Goal: Information Seeking & Learning: Learn about a topic

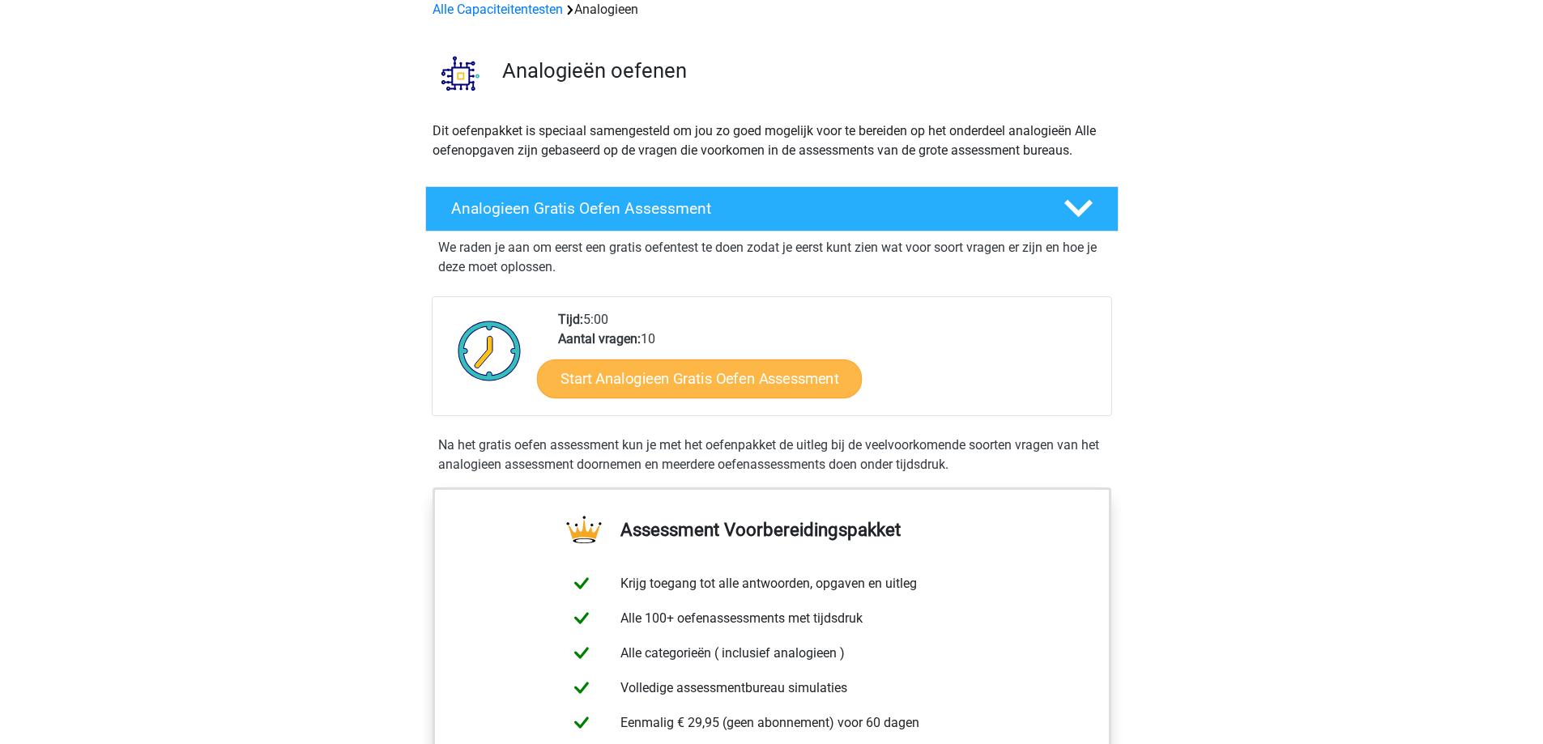
scroll to position [243, 0]
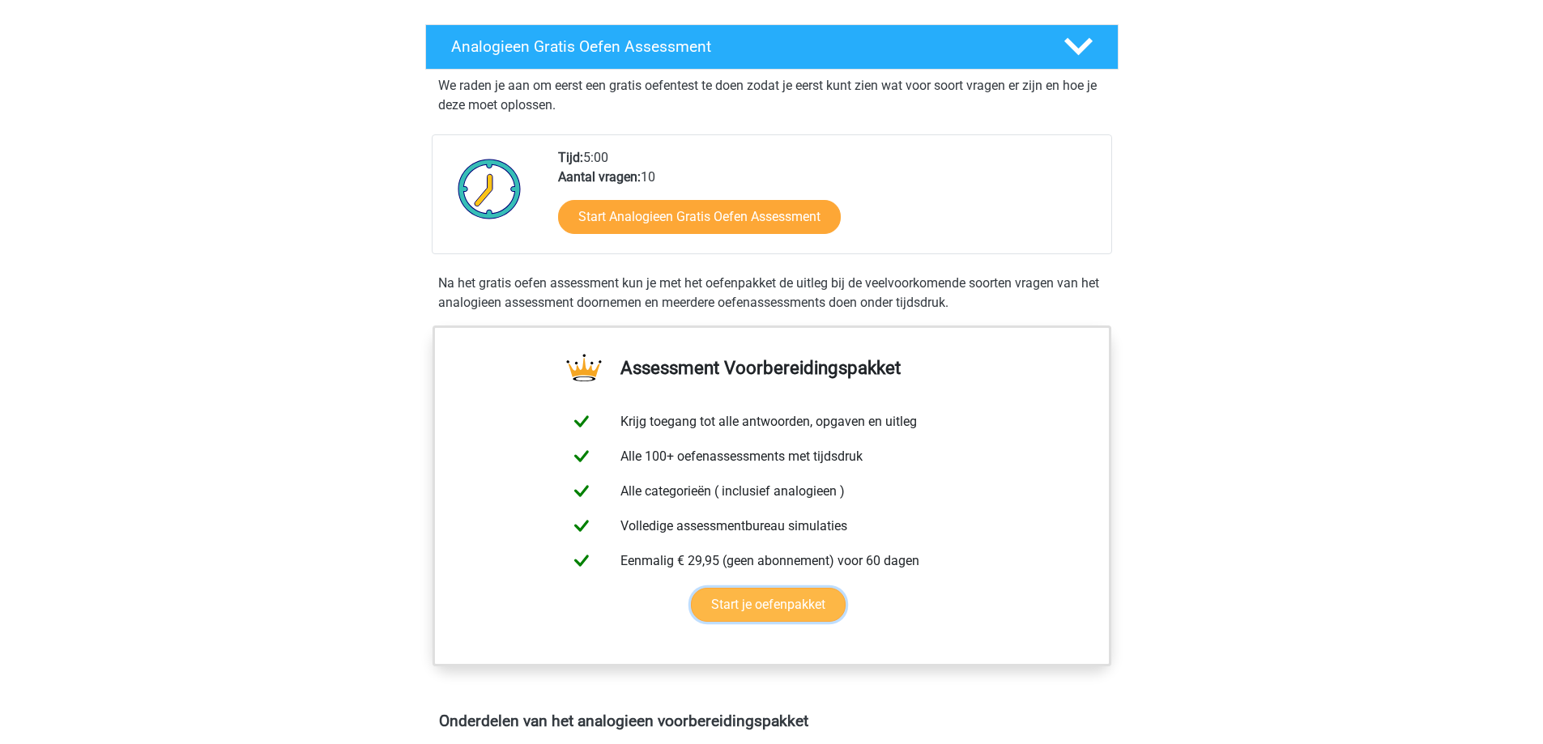
click at [802, 615] on link "Start je oefenpakket" at bounding box center [768, 605] width 155 height 34
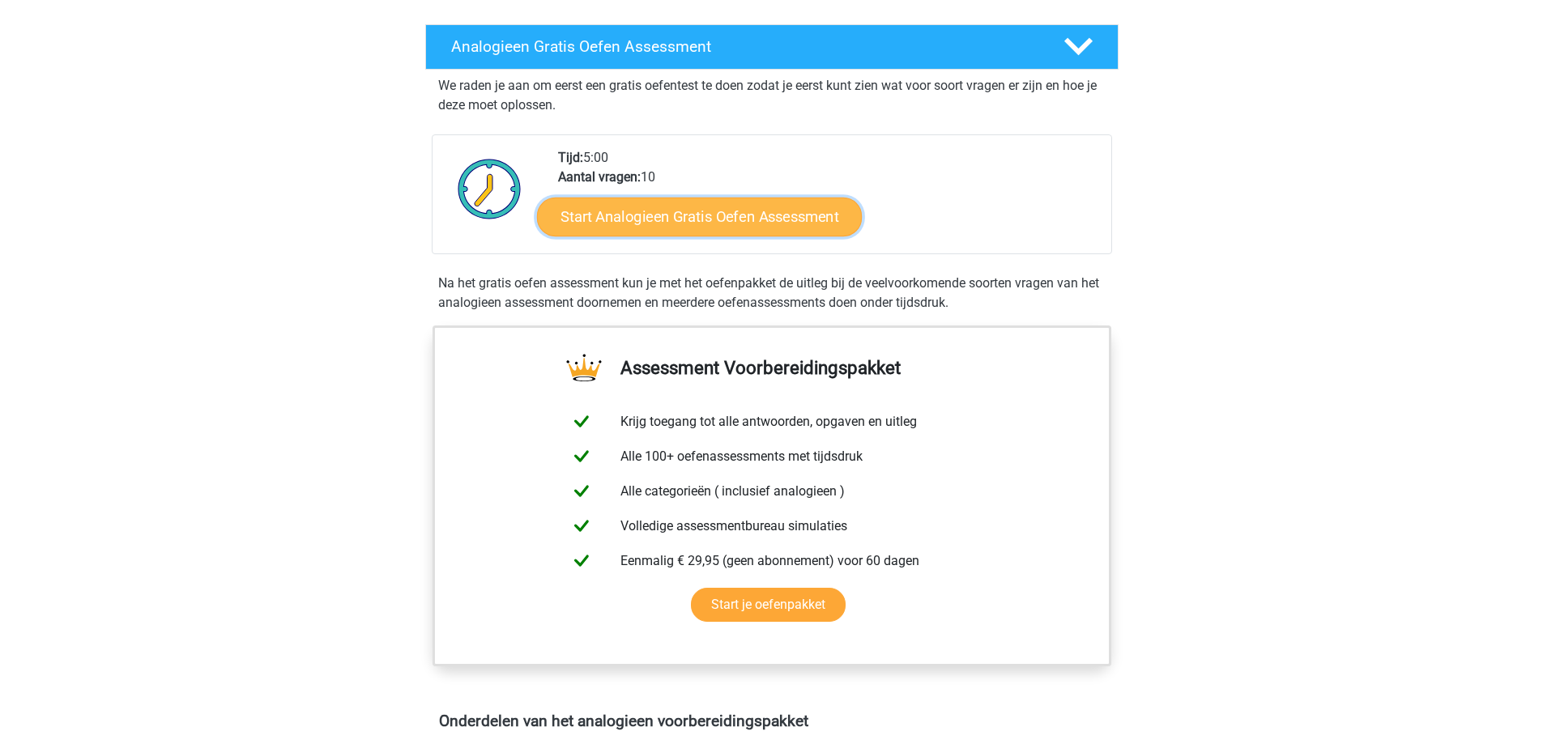
click at [611, 211] on link "Start Analogieen Gratis Oefen Assessment" at bounding box center [699, 216] width 325 height 39
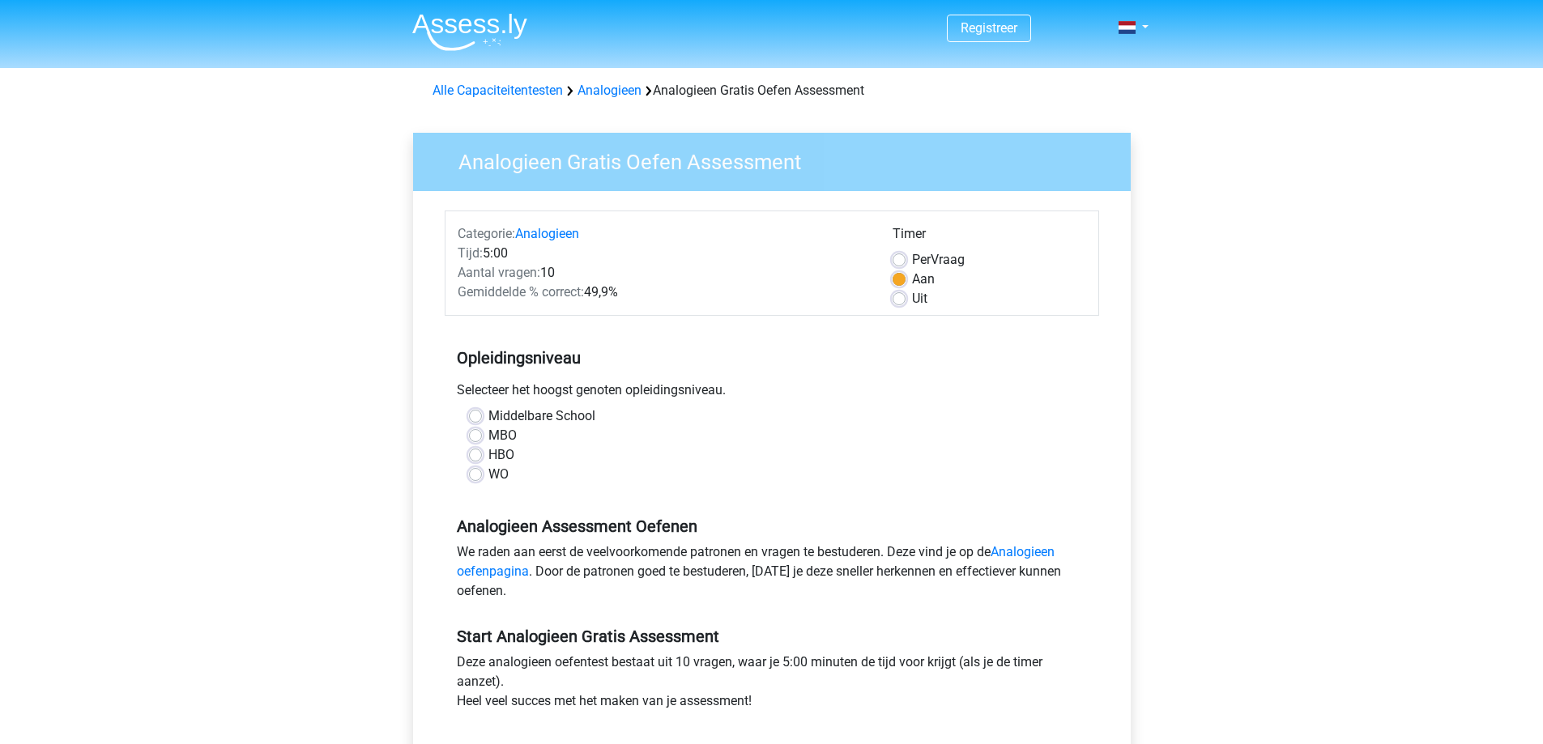
click at [488, 452] on label "HBO" at bounding box center [501, 454] width 26 height 19
click at [479, 452] on input "HBO" at bounding box center [475, 453] width 13 height 16
radio input "true"
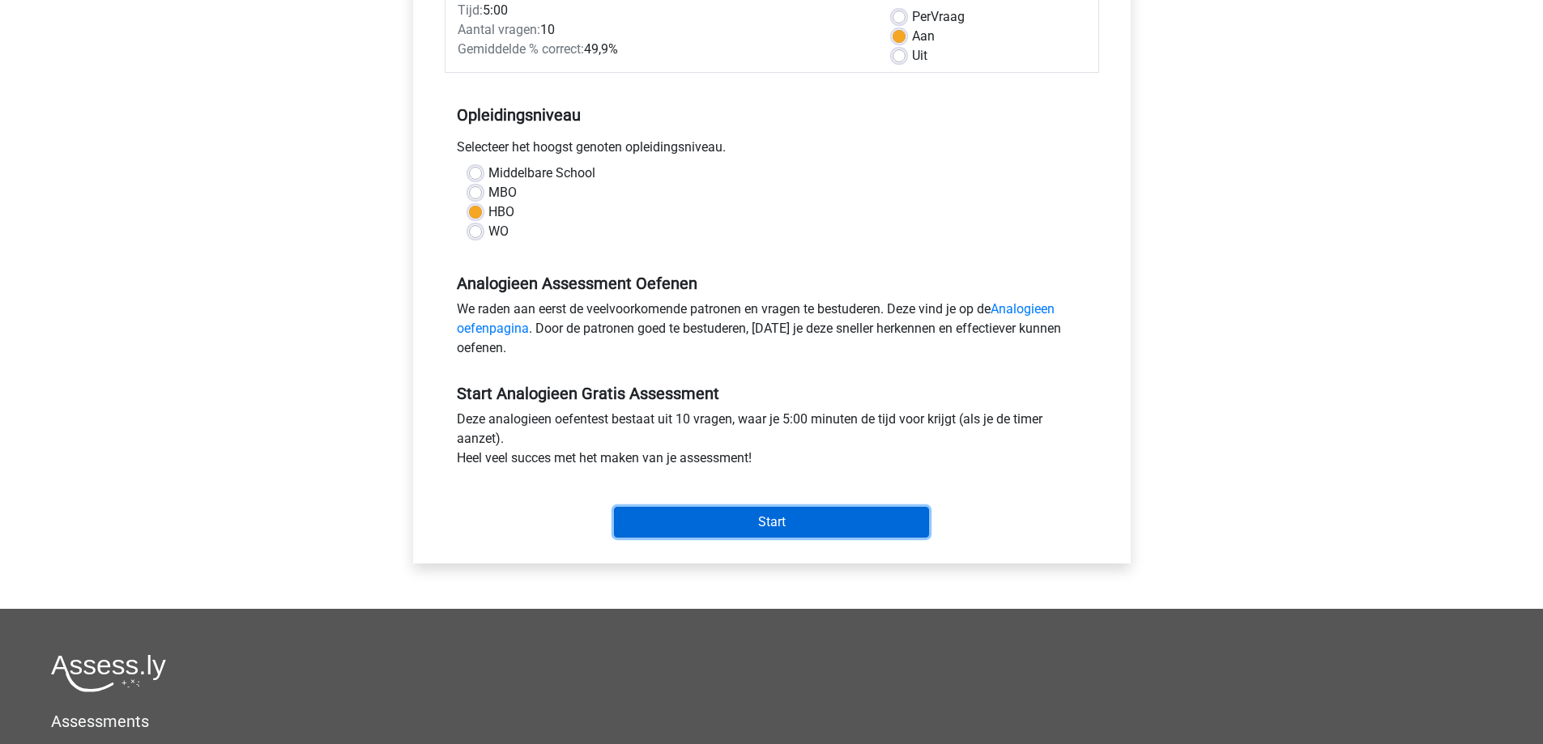
click at [824, 531] on input "Start" at bounding box center [771, 522] width 315 height 31
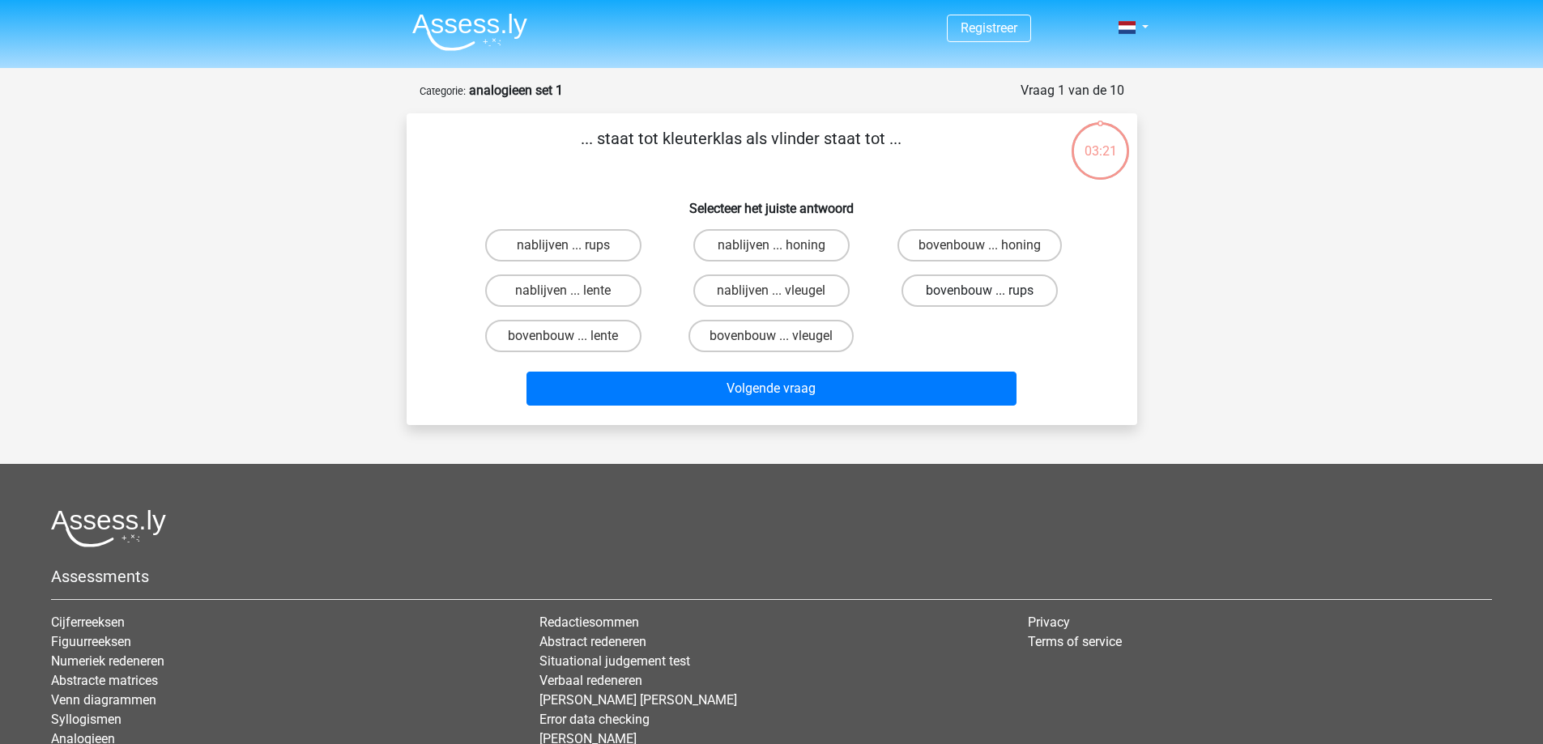
click at [949, 296] on label "bovenbouw ... rups" at bounding box center [979, 290] width 156 height 32
click at [980, 296] on input "bovenbouw ... rups" at bounding box center [985, 296] width 11 height 11
radio input "true"
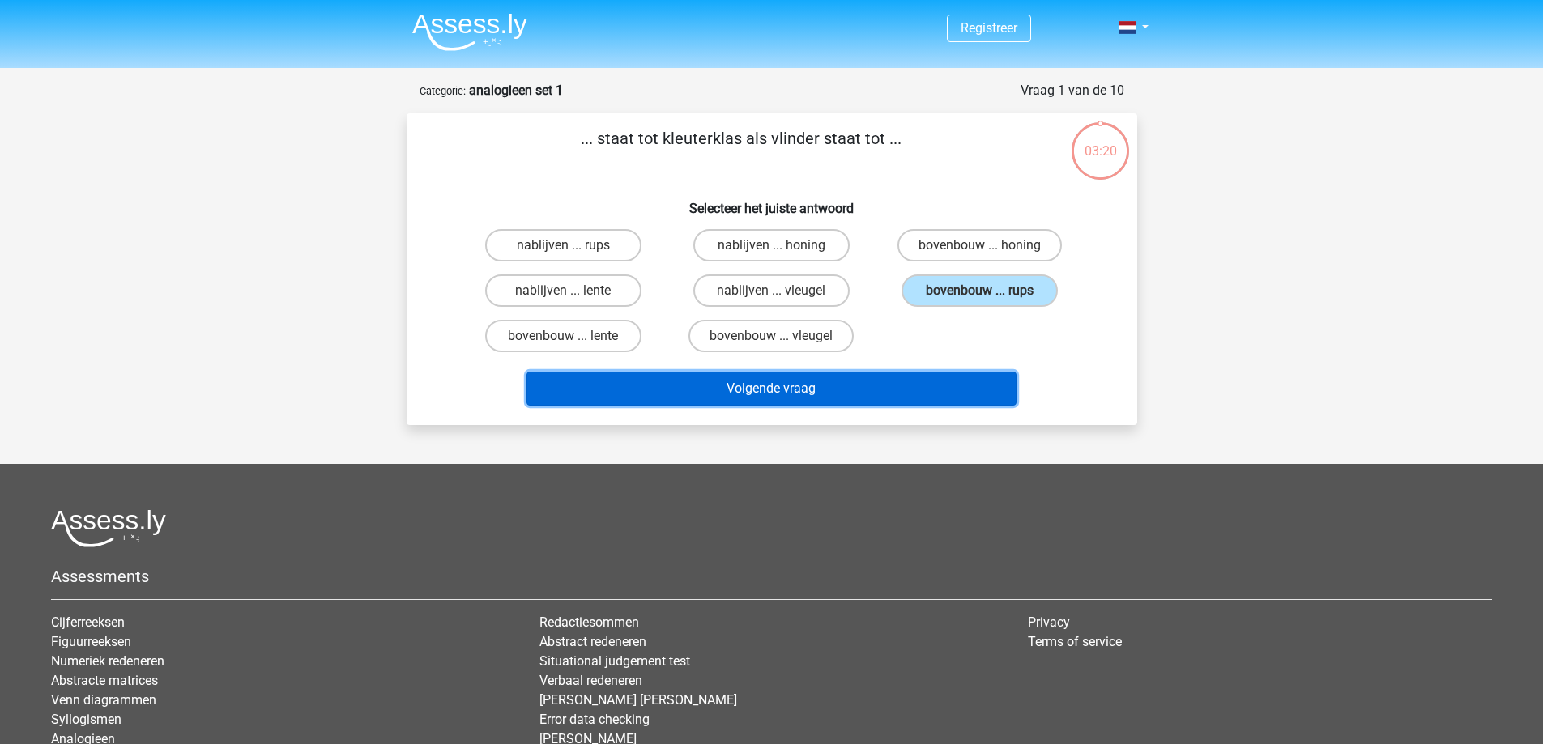
click at [776, 387] on button "Volgende vraag" at bounding box center [771, 389] width 490 height 34
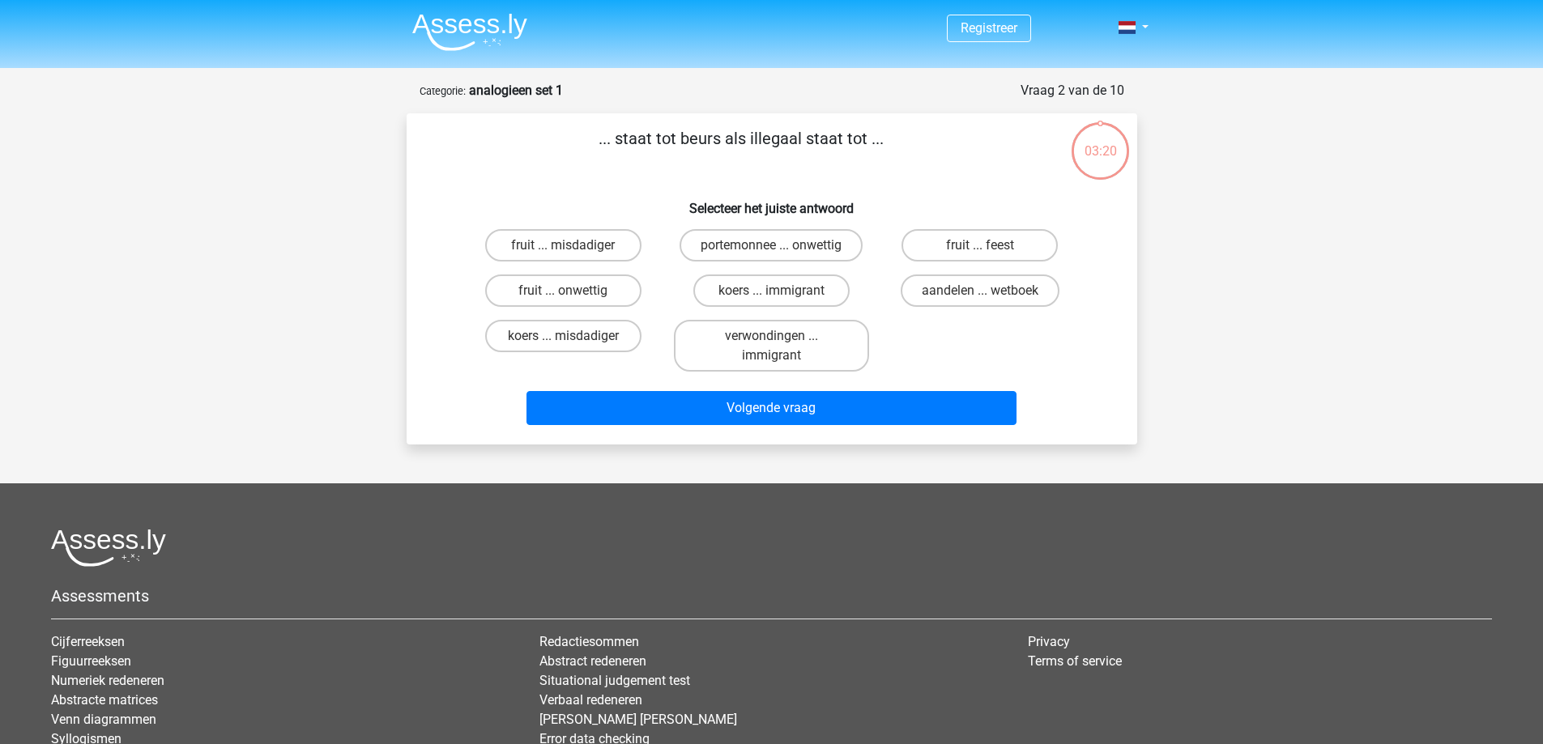
scroll to position [81, 0]
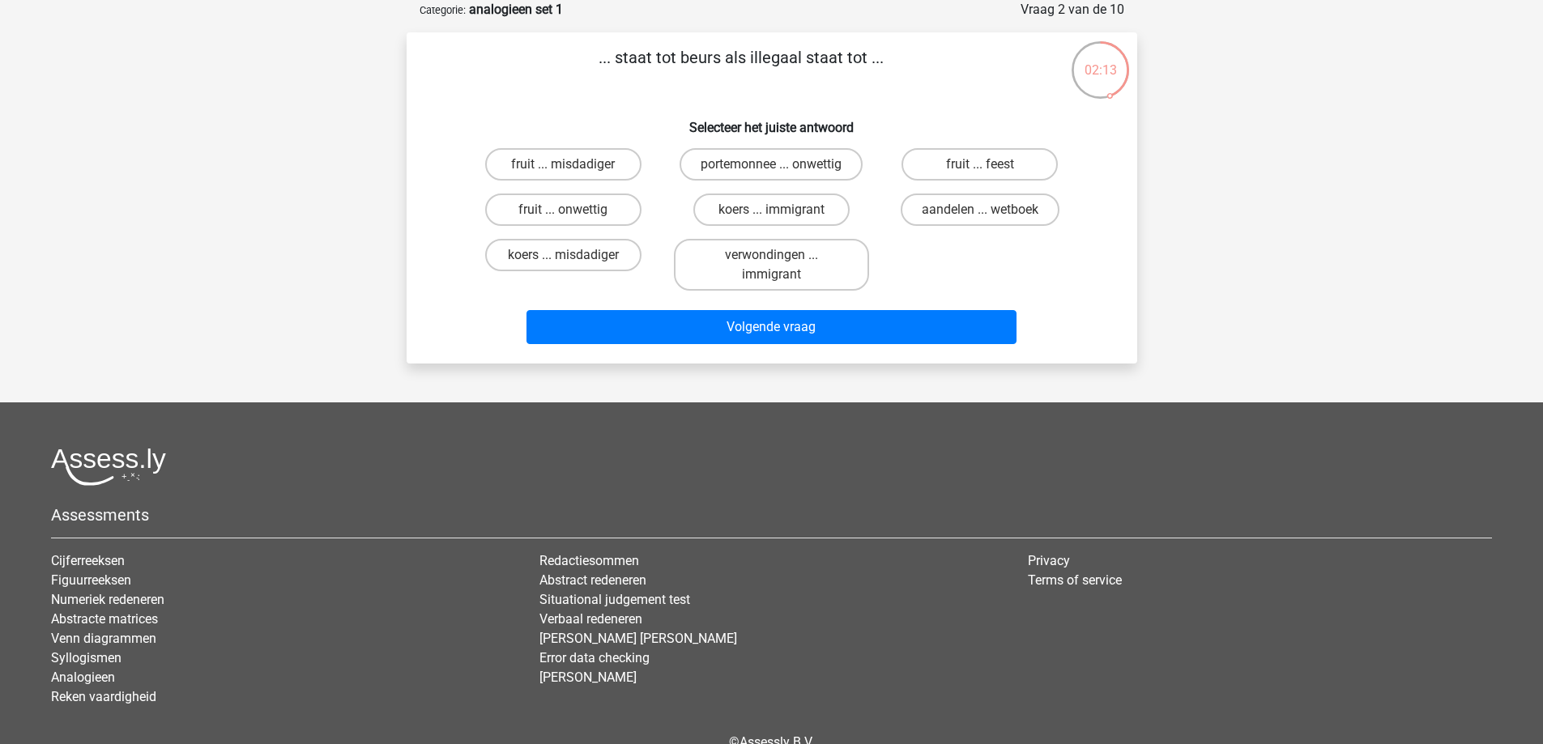
click at [778, 172] on input "portemonnee ... onwettig" at bounding box center [776, 169] width 11 height 11
radio input "true"
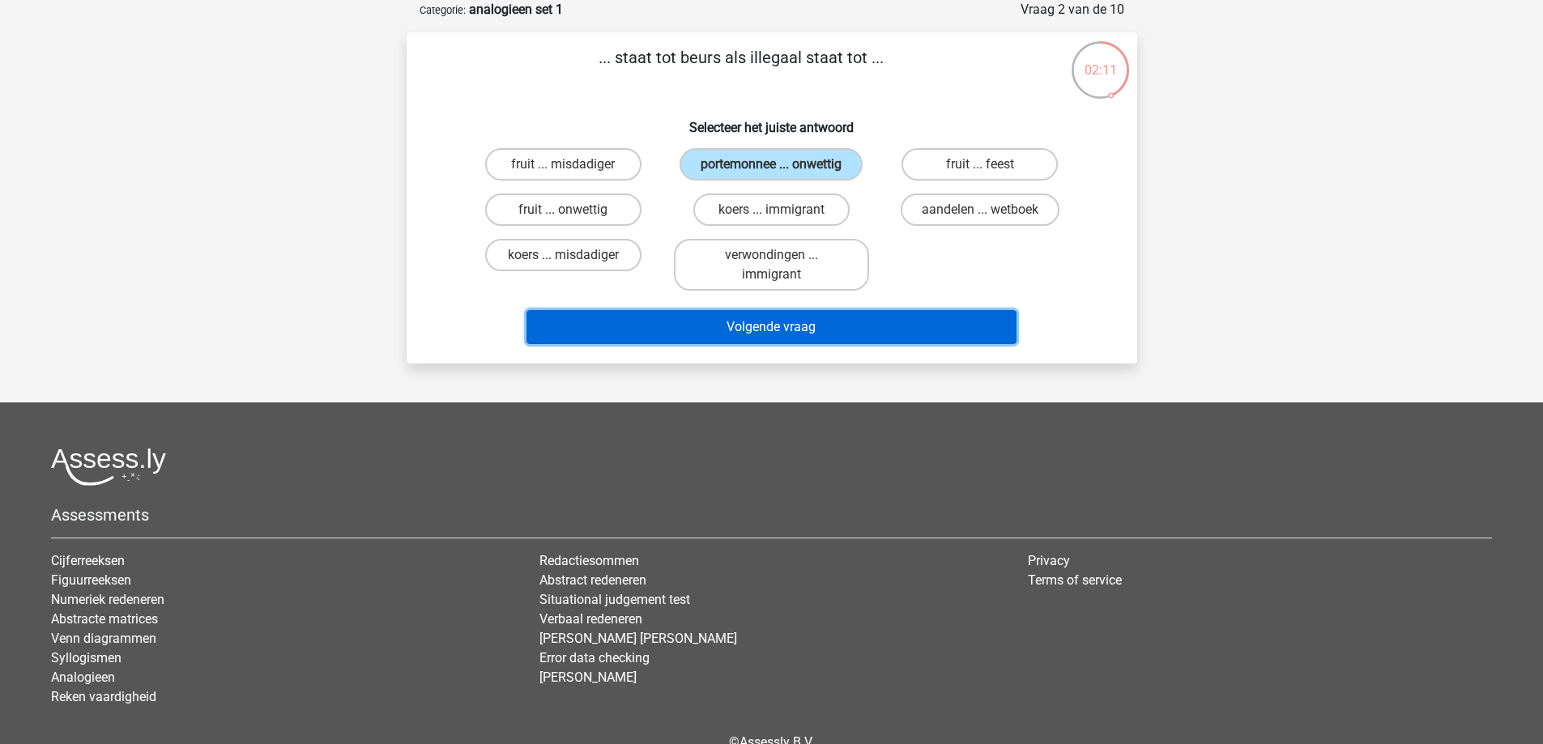
click at [765, 330] on button "Volgende vraag" at bounding box center [771, 327] width 490 height 34
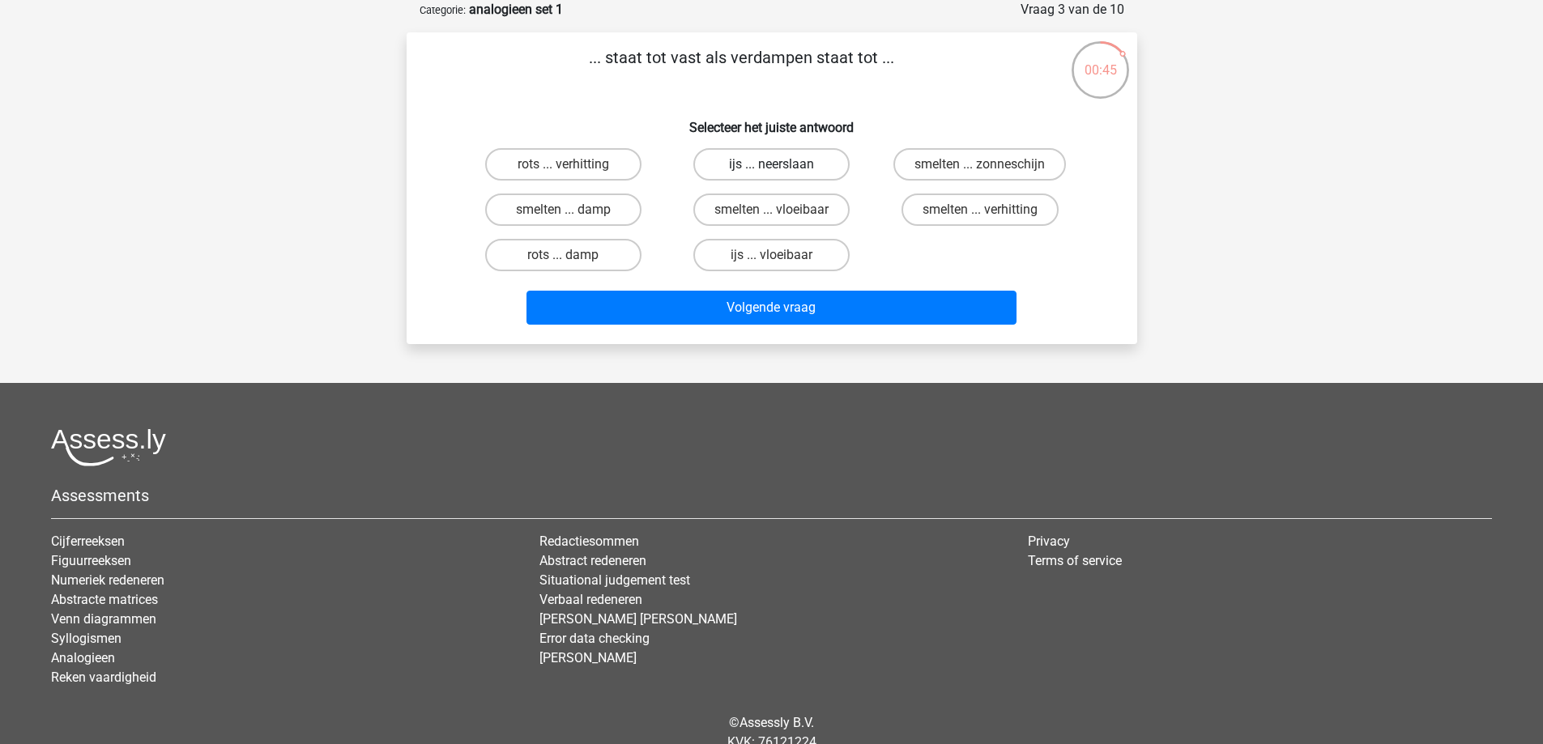
click at [815, 155] on label "ijs ... neerslaan" at bounding box center [771, 164] width 156 height 32
click at [781, 164] on input "ijs ... neerslaan" at bounding box center [776, 169] width 11 height 11
radio input "true"
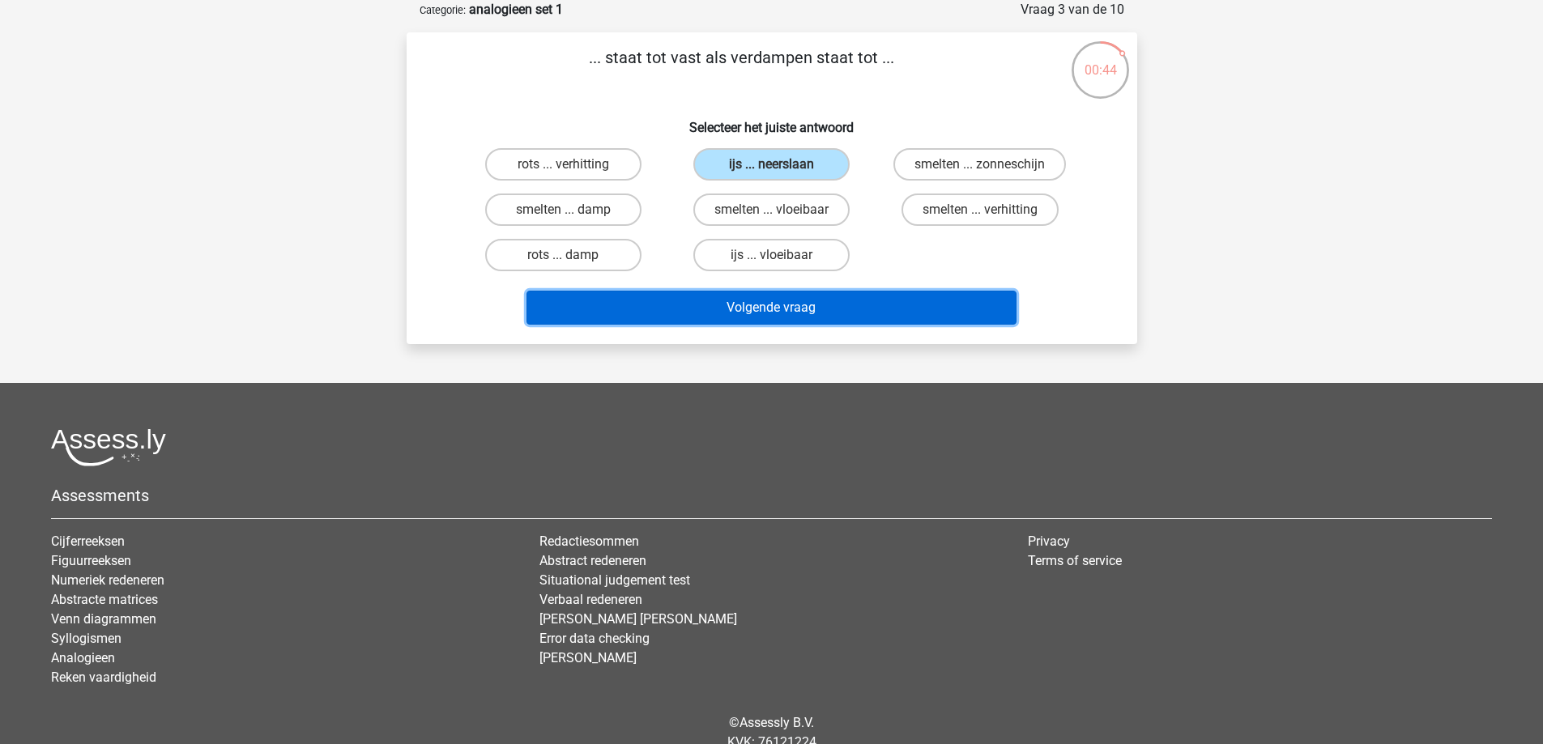
click at [802, 303] on button "Volgende vraag" at bounding box center [771, 308] width 490 height 34
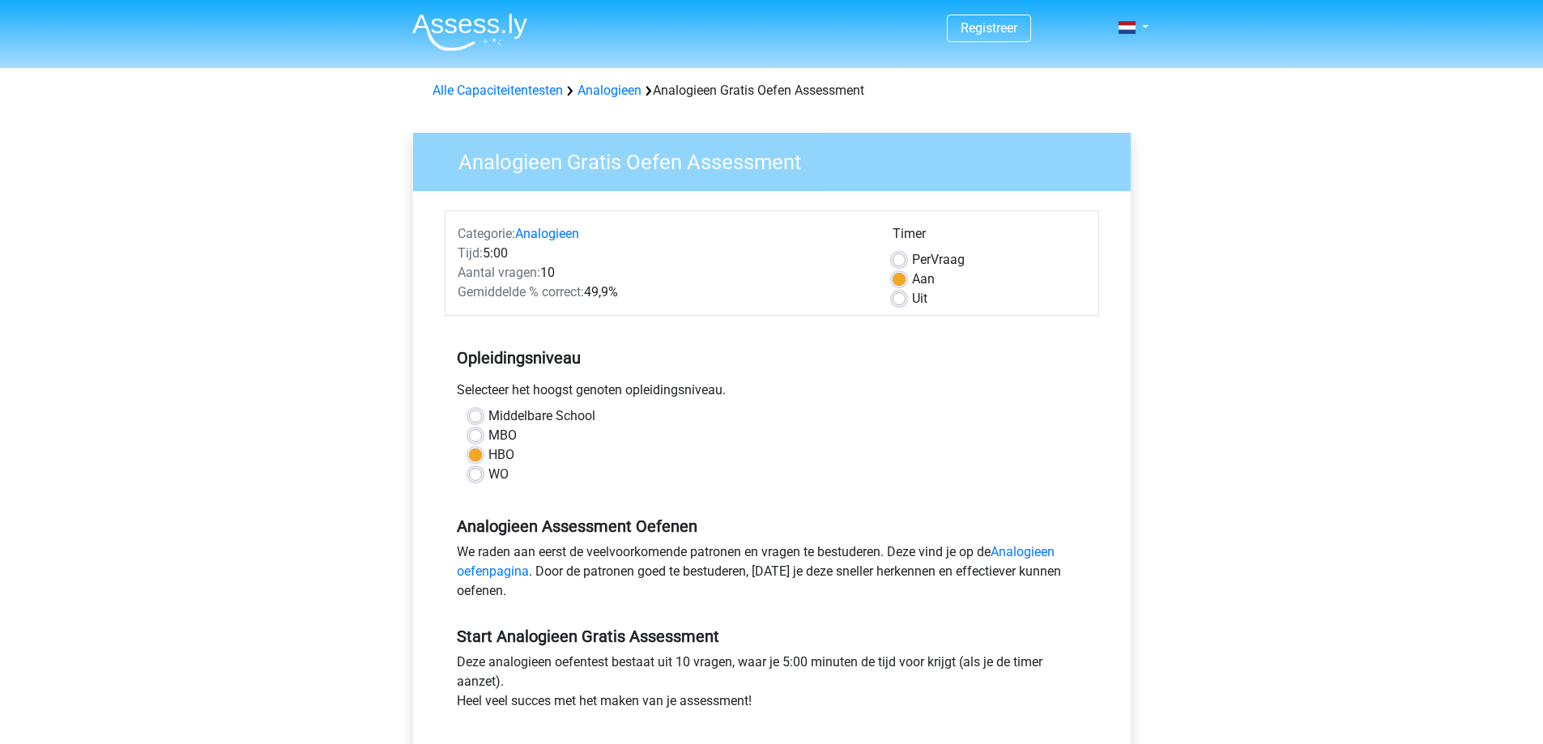
scroll to position [243, 0]
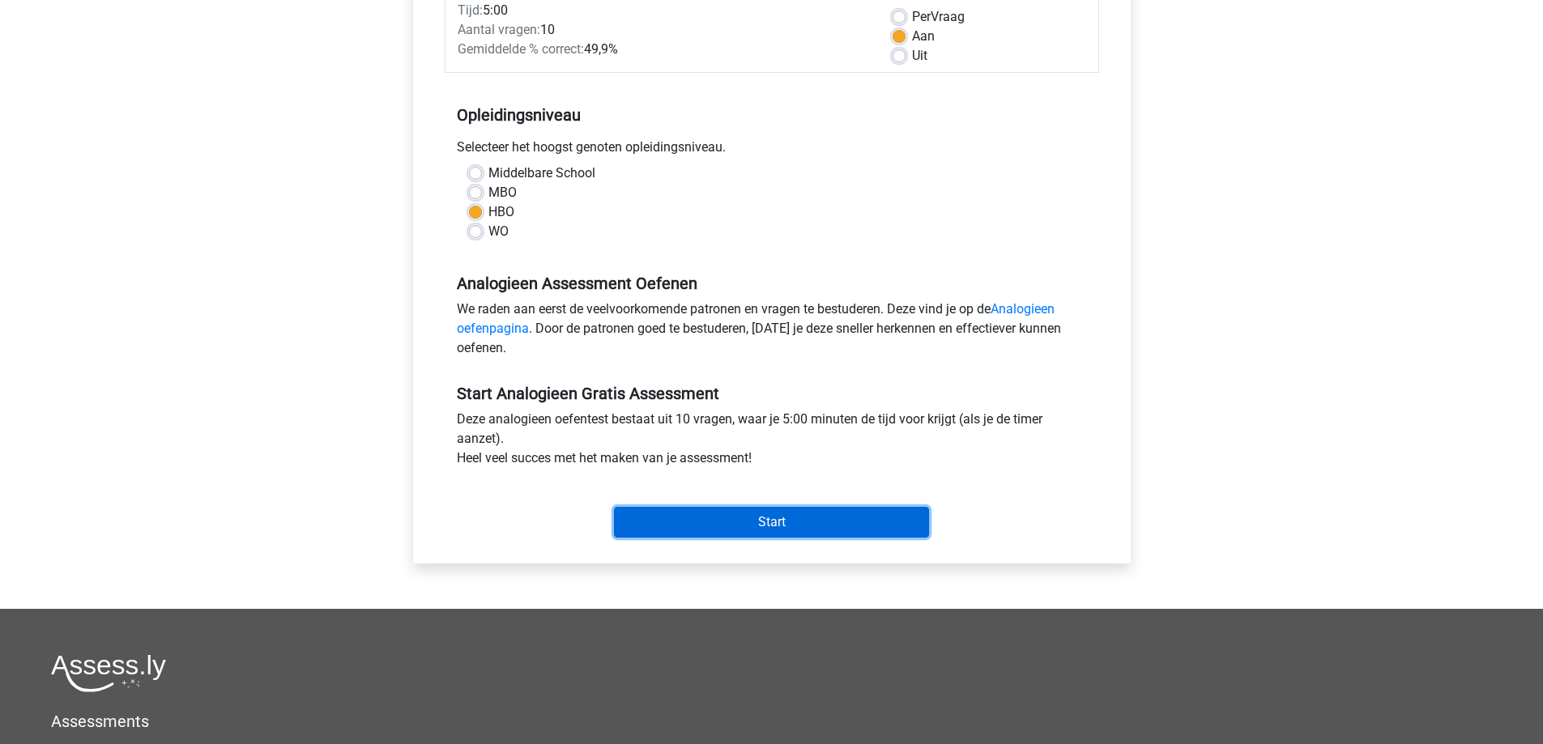
click at [712, 519] on input "Start" at bounding box center [771, 522] width 315 height 31
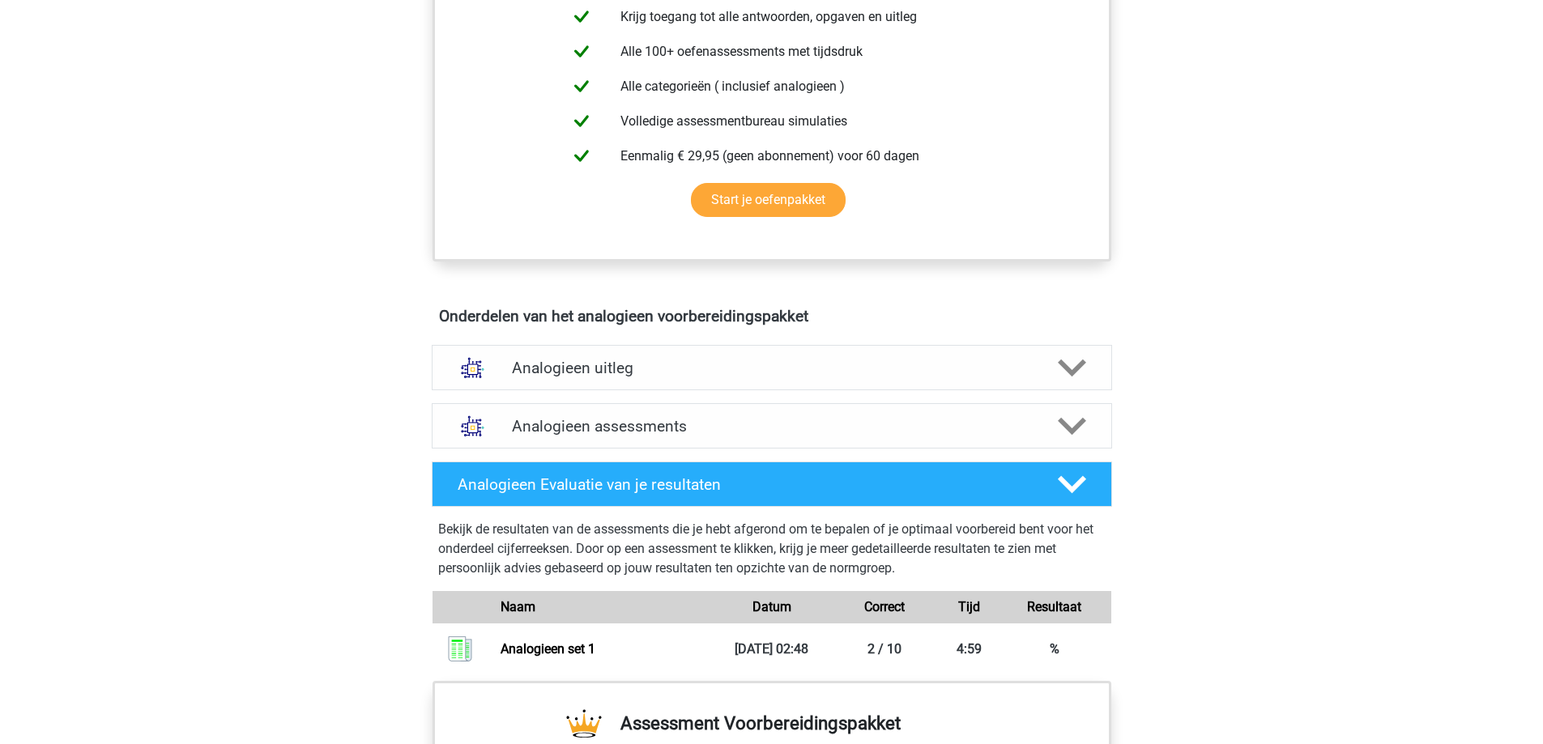
scroll to position [729, 0]
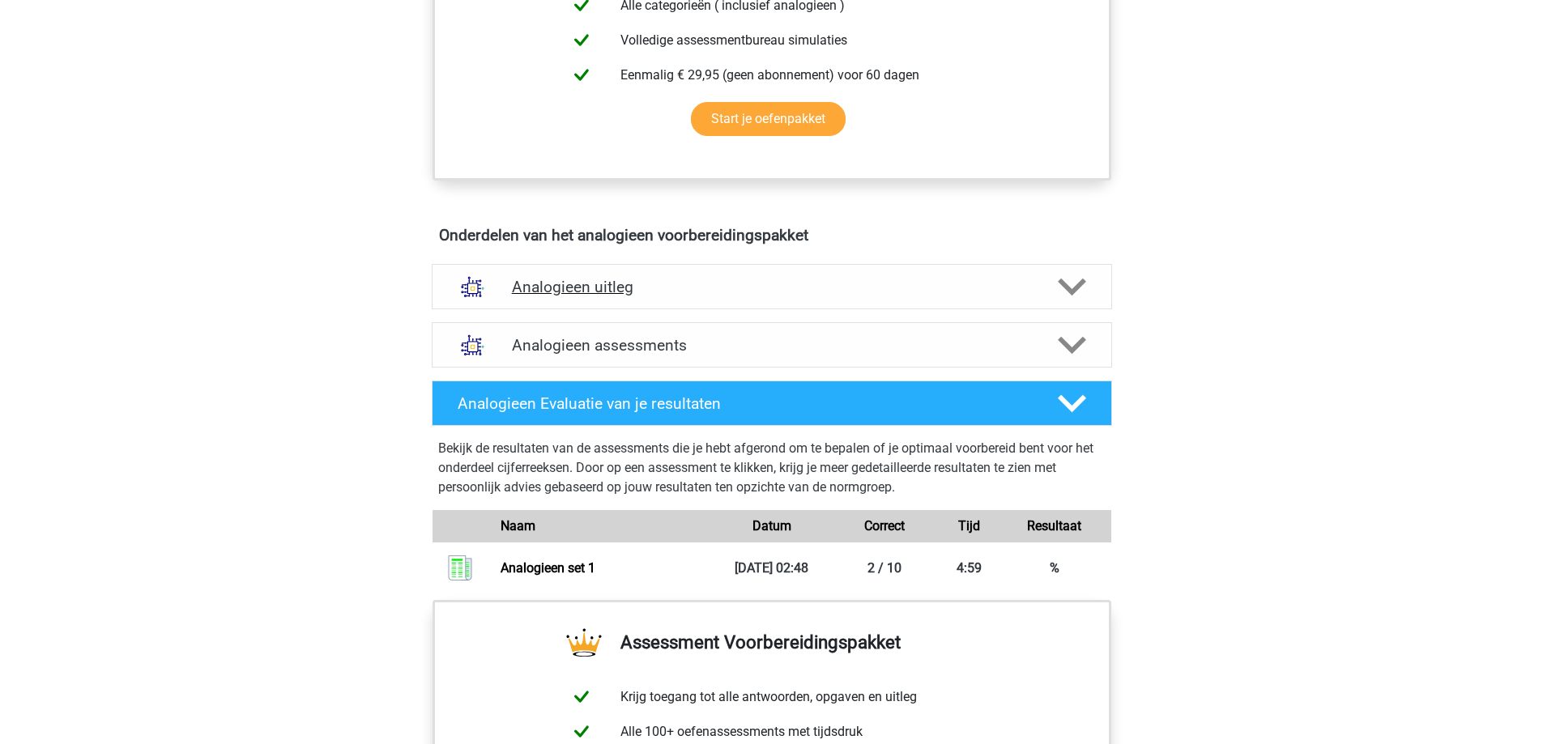
click at [611, 280] on h4 "Analogieen uitleg" at bounding box center [772, 287] width 520 height 19
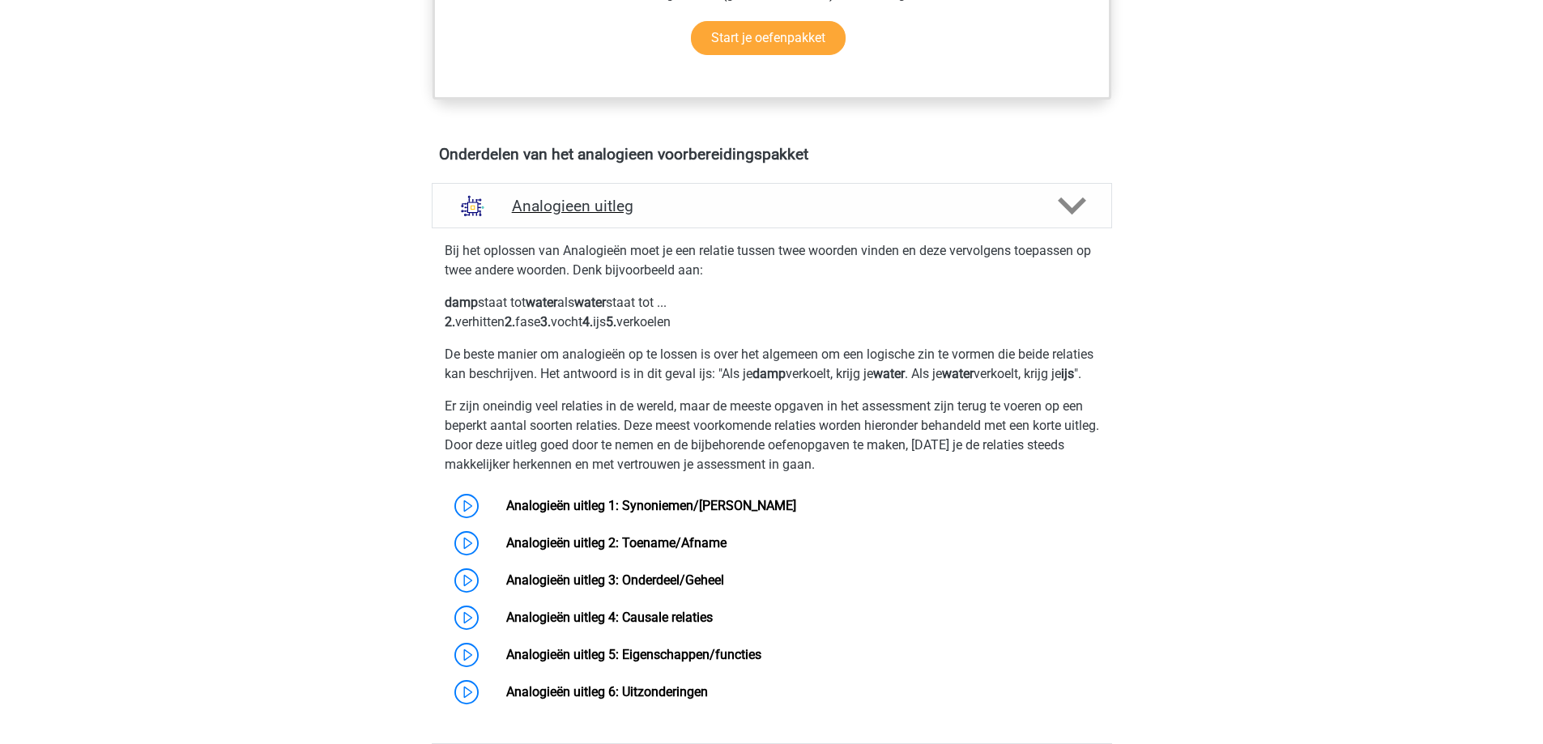
scroll to position [891, 0]
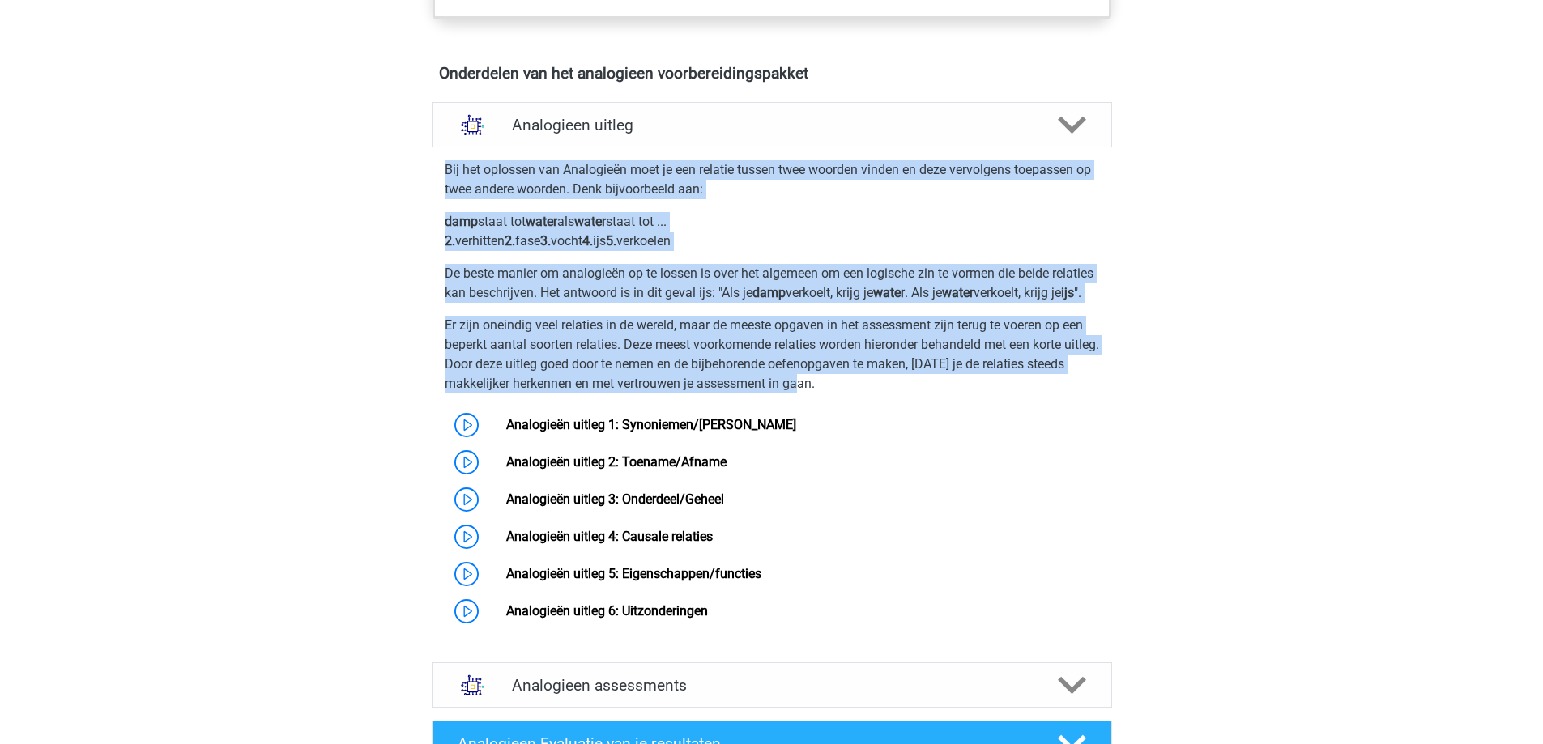
drag, startPoint x: 445, startPoint y: 163, endPoint x: 853, endPoint y: 413, distance: 479.4
click at [853, 413] on div "Bij het oplossen van Analogieën moet je een relatie tussen twee woorden vinden …" at bounding box center [771, 392] width 693 height 476
click at [722, 432] on link "Analogieën uitleg 1: Synoniemen/[PERSON_NAME]" at bounding box center [651, 424] width 290 height 15
click at [679, 432] on link "Analogieën uitleg 1: Synoniemen/[PERSON_NAME]" at bounding box center [651, 424] width 290 height 15
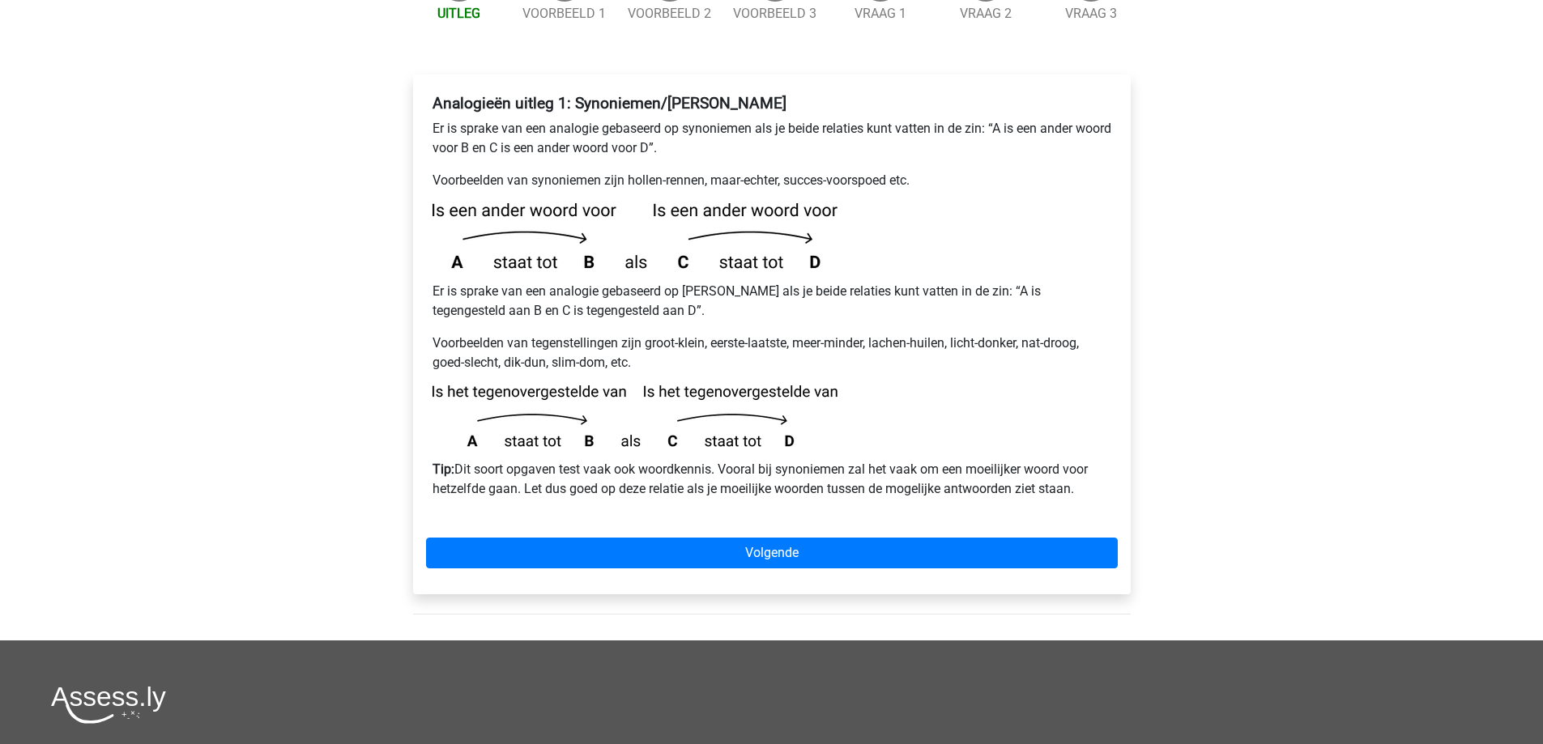
scroll to position [81, 0]
